Goal: Task Accomplishment & Management: Manage account settings

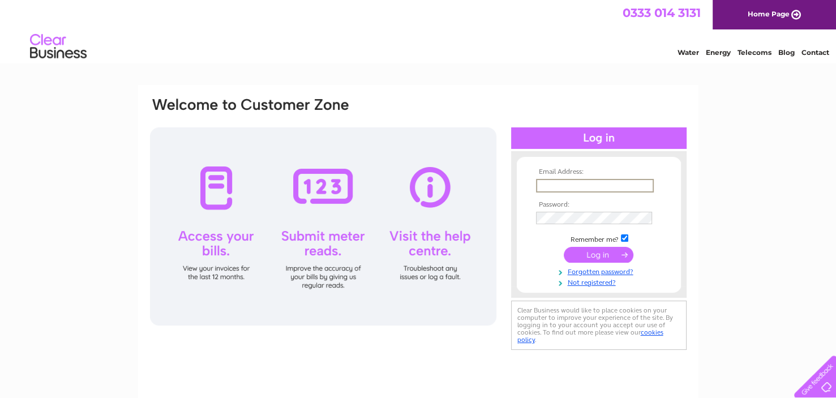
click at [556, 179] on input "text" at bounding box center [595, 186] width 118 height 14
click at [583, 215] on tbody "Email Address: [EMAIL_ADDRESS][DOMAIN_NAME] Password: Remember me? Forgotten pa…" at bounding box center [598, 227] width 131 height 118
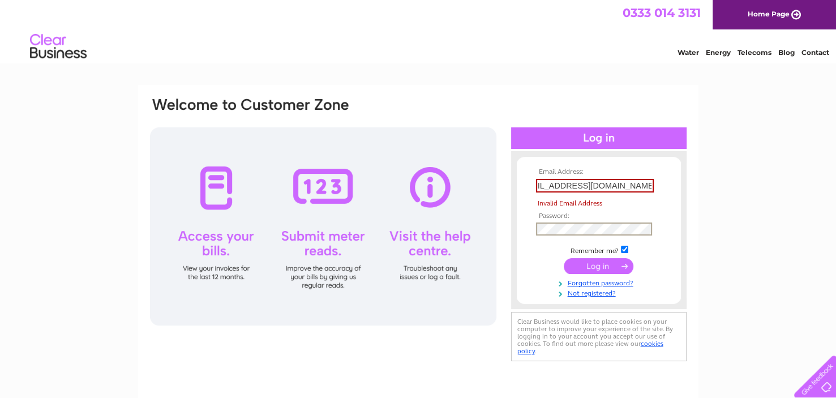
scroll to position [0, 0]
click at [597, 265] on input "submit" at bounding box center [599, 266] width 70 height 16
click at [564, 258] on input "submit" at bounding box center [599, 266] width 70 height 16
click at [616, 262] on input "submit" at bounding box center [599, 266] width 70 height 16
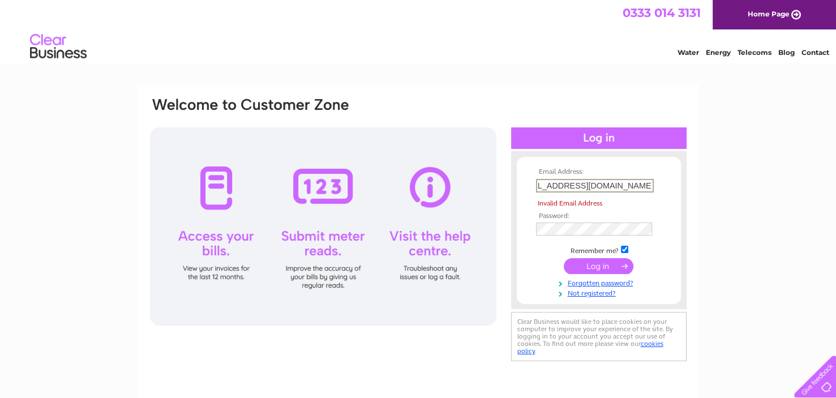
click at [604, 188] on input "[EMAIL_ADDRESS][DOMAIN_NAME]" at bounding box center [595, 186] width 118 height 14
click at [650, 180] on input "[EMAIL_ADDRESS][DOMAIN_NAME]" at bounding box center [595, 186] width 118 height 14
type input "[EMAIL_ADDRESS][DOMAIN_NAME]"
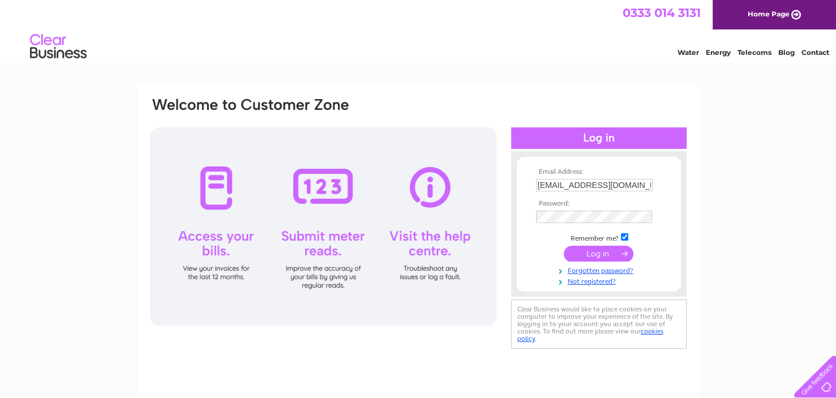
click at [608, 251] on input "submit" at bounding box center [599, 254] width 70 height 16
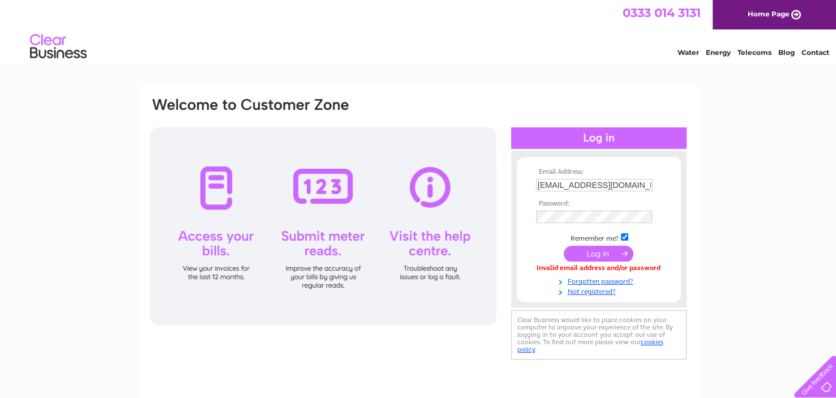
click at [685, 51] on link "Water" at bounding box center [688, 52] width 22 height 8
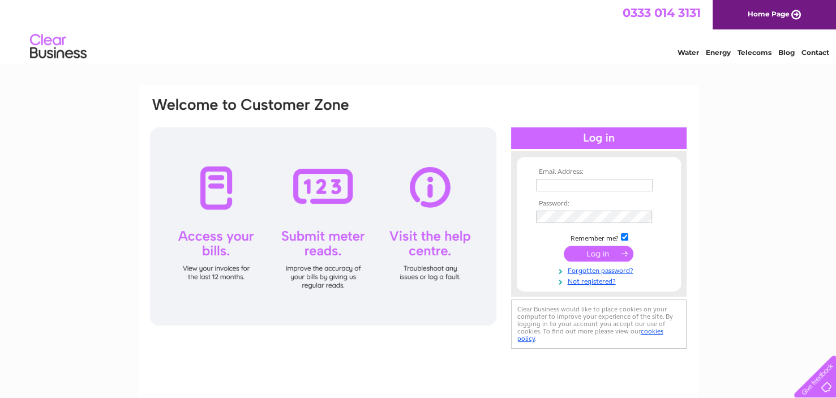
click at [606, 179] on input "text" at bounding box center [594, 185] width 117 height 12
type input "[EMAIL_ADDRESS][DOMAIN_NAME]"
click at [594, 255] on input "submit" at bounding box center [599, 254] width 70 height 16
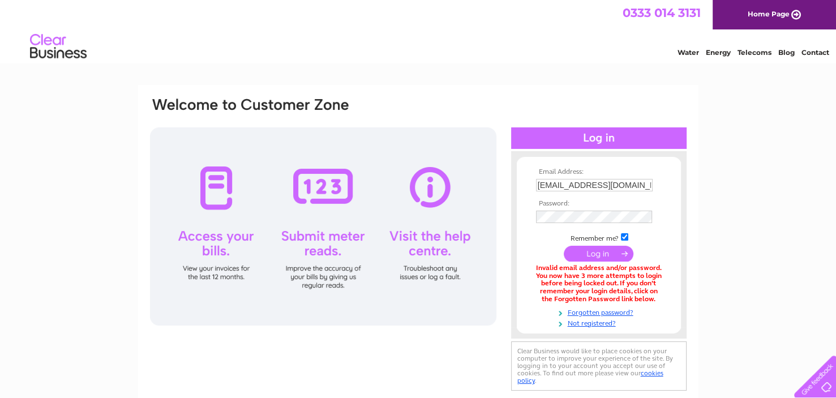
click at [582, 251] on input "submit" at bounding box center [599, 254] width 70 height 16
click at [575, 249] on input "submit" at bounding box center [599, 254] width 70 height 16
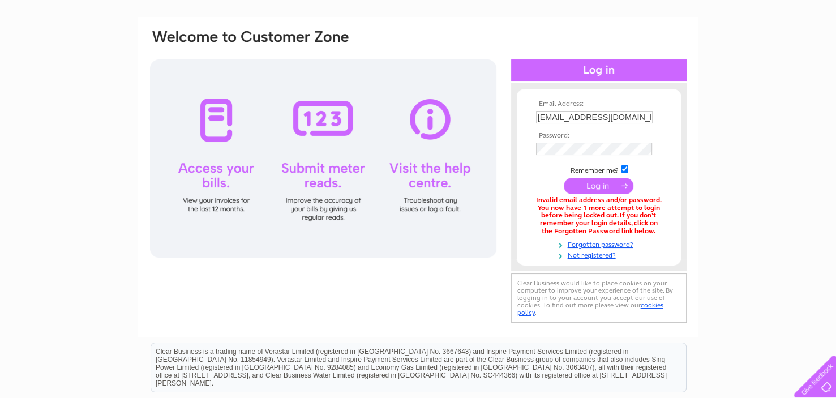
scroll to position [49, 0]
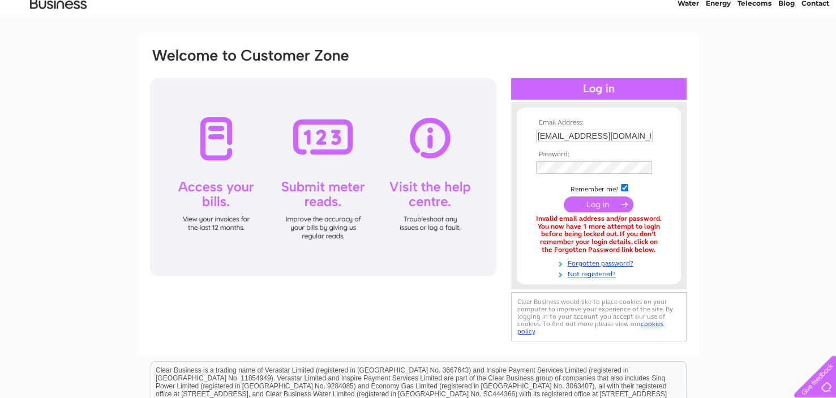
click at [575, 204] on input "submit" at bounding box center [599, 204] width 70 height 16
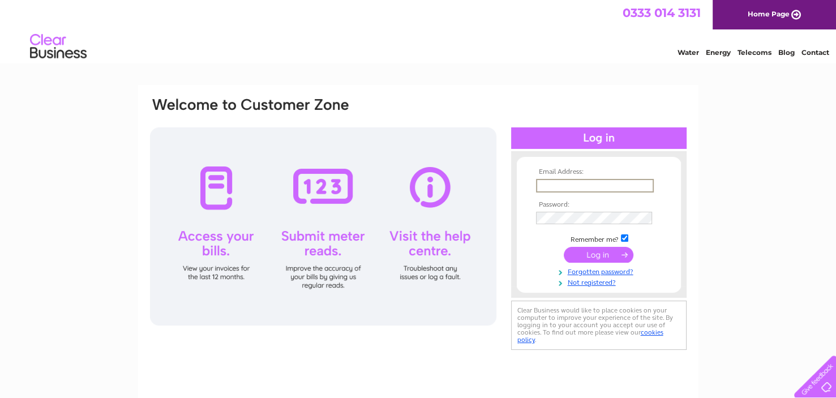
click at [573, 185] on input "text" at bounding box center [595, 186] width 118 height 14
type input "[EMAIL_ADDRESS][DOMAIN_NAME]"
click at [577, 248] on input "submit" at bounding box center [599, 254] width 70 height 16
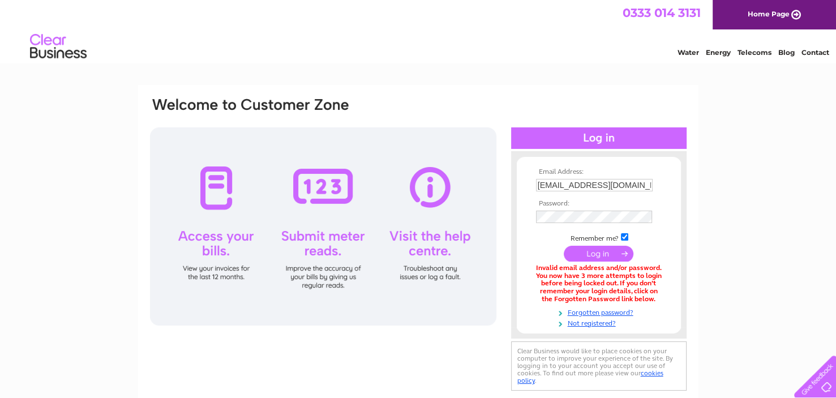
click at [583, 251] on input "submit" at bounding box center [599, 254] width 70 height 16
click at [591, 253] on input "submit" at bounding box center [599, 254] width 70 height 16
click at [591, 255] on input "submit" at bounding box center [599, 254] width 70 height 16
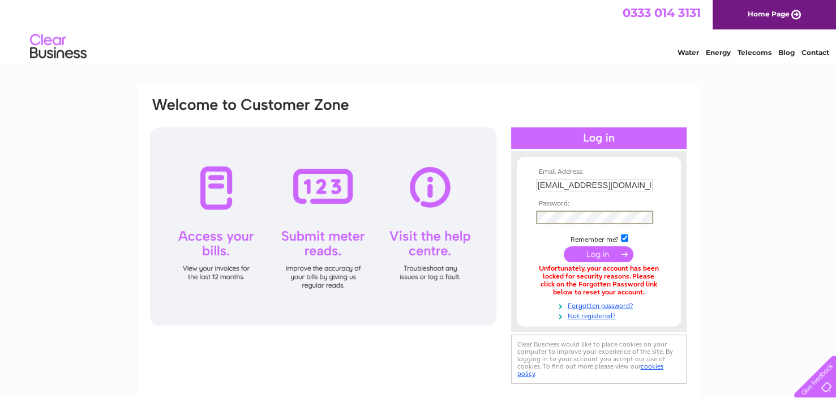
click at [564, 246] on input "submit" at bounding box center [599, 254] width 70 height 16
click at [687, 49] on link "Water" at bounding box center [688, 52] width 22 height 8
click at [217, 188] on div at bounding box center [323, 226] width 346 height 198
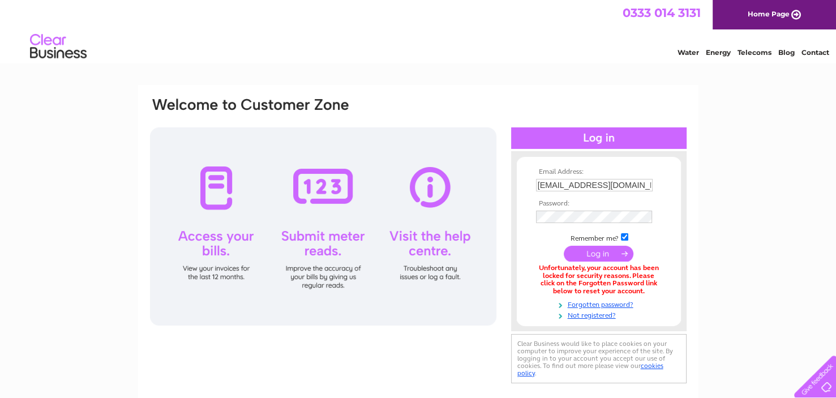
click at [217, 188] on div at bounding box center [323, 226] width 346 height 198
click at [226, 268] on div at bounding box center [323, 226] width 346 height 198
click at [220, 174] on div at bounding box center [323, 226] width 346 height 198
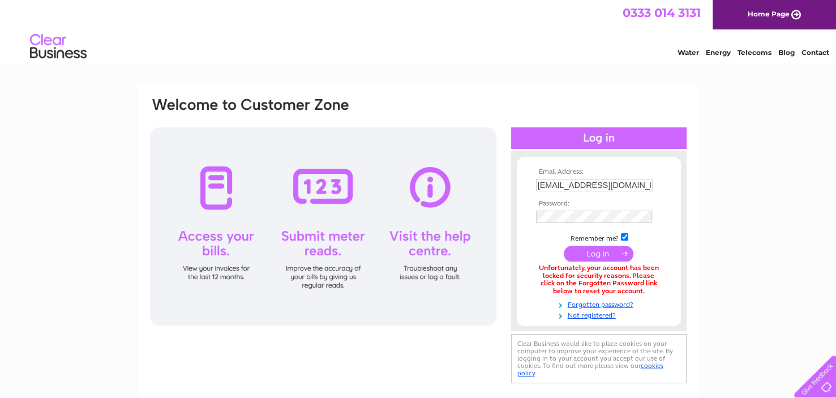
click at [220, 174] on div at bounding box center [323, 226] width 346 height 198
click at [608, 304] on link "Forgotten password?" at bounding box center [600, 303] width 128 height 11
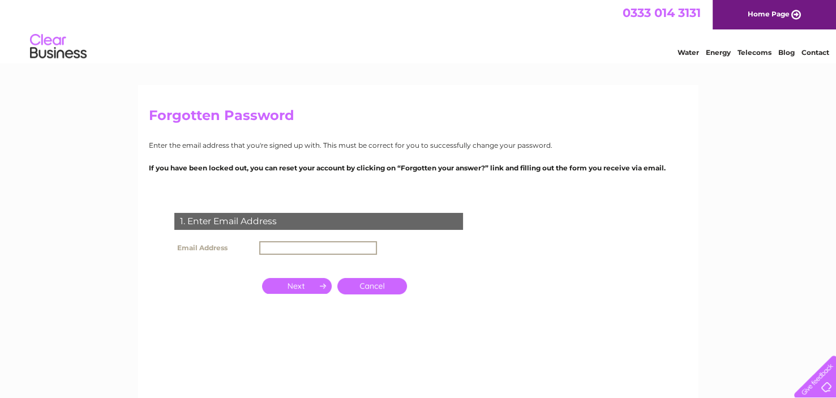
click at [308, 244] on input "text" at bounding box center [318, 248] width 118 height 14
type input "[EMAIL_ADDRESS][DOMAIN_NAME]"
click at [308, 283] on input "button" at bounding box center [297, 286] width 70 height 16
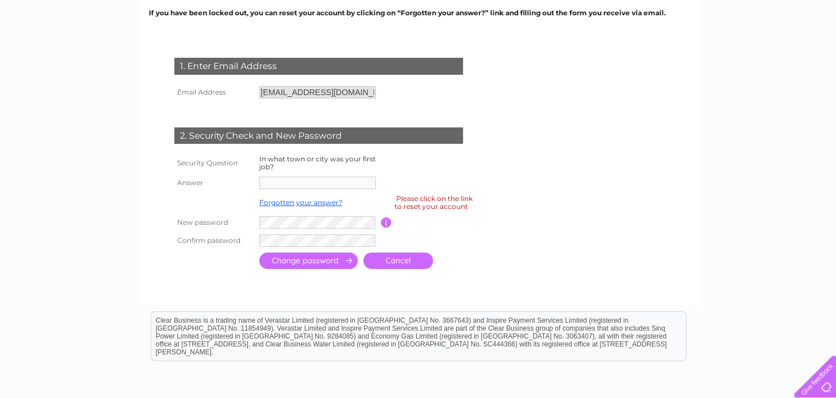
scroll to position [158, 0]
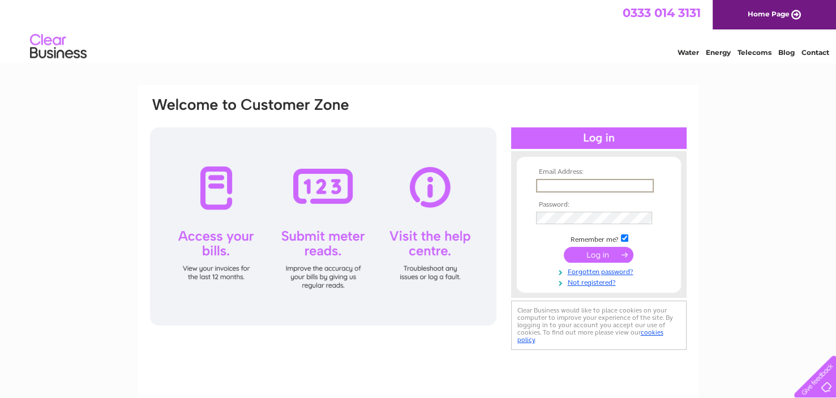
click at [591, 180] on input "text" at bounding box center [595, 186] width 118 height 14
type input "[EMAIL_ADDRESS][DOMAIN_NAME]"
click at [601, 251] on input "submit" at bounding box center [599, 254] width 70 height 16
